Goal: Transaction & Acquisition: Purchase product/service

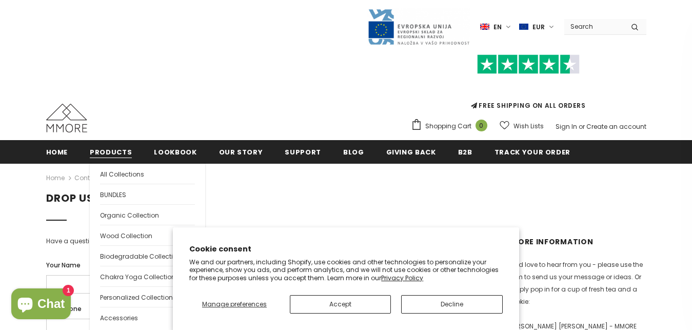
click at [122, 152] on span "Products" at bounding box center [111, 152] width 42 height 10
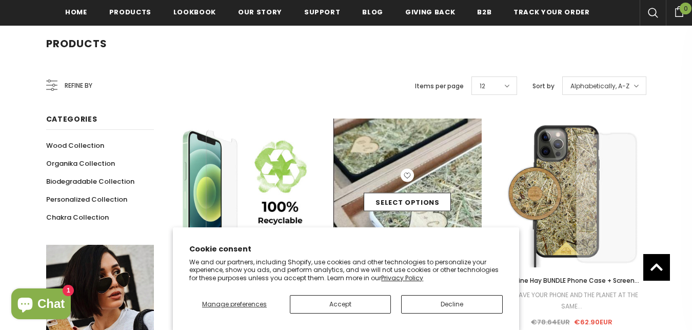
scroll to position [314, 0]
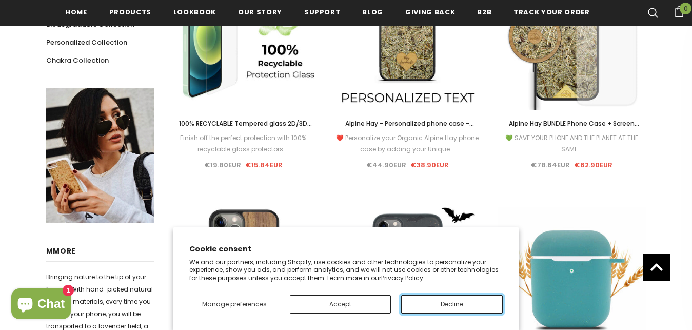
click at [451, 307] on button "Decline" at bounding box center [452, 304] width 102 height 18
click at [449, 306] on button "Decline" at bounding box center [452, 304] width 102 height 18
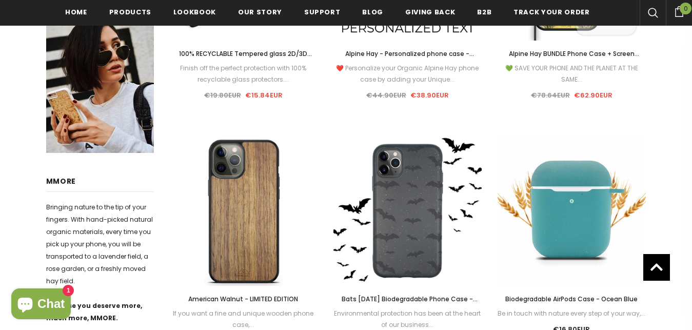
scroll to position [122, 0]
